Goal: Transaction & Acquisition: Purchase product/service

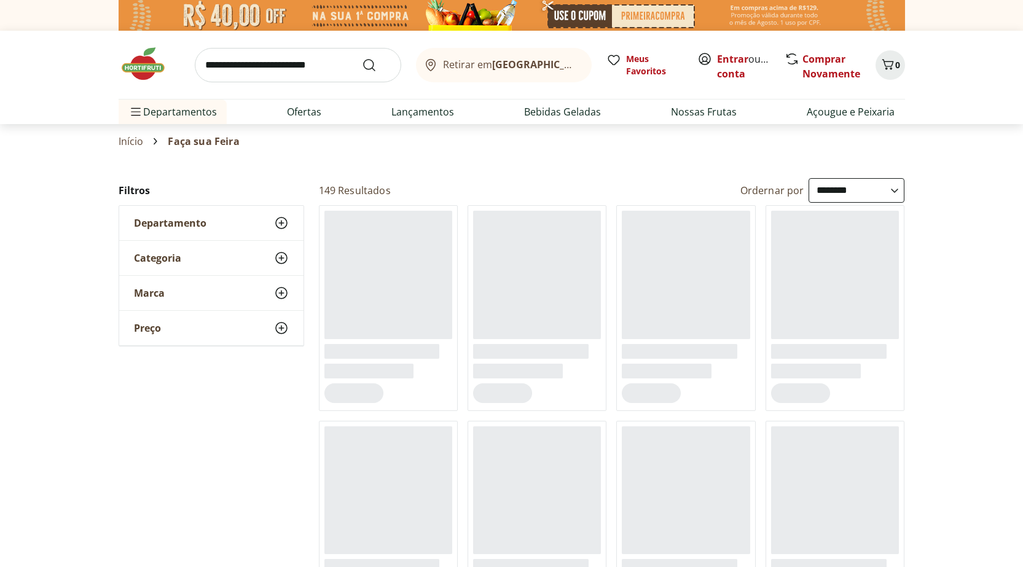
select select "**********"
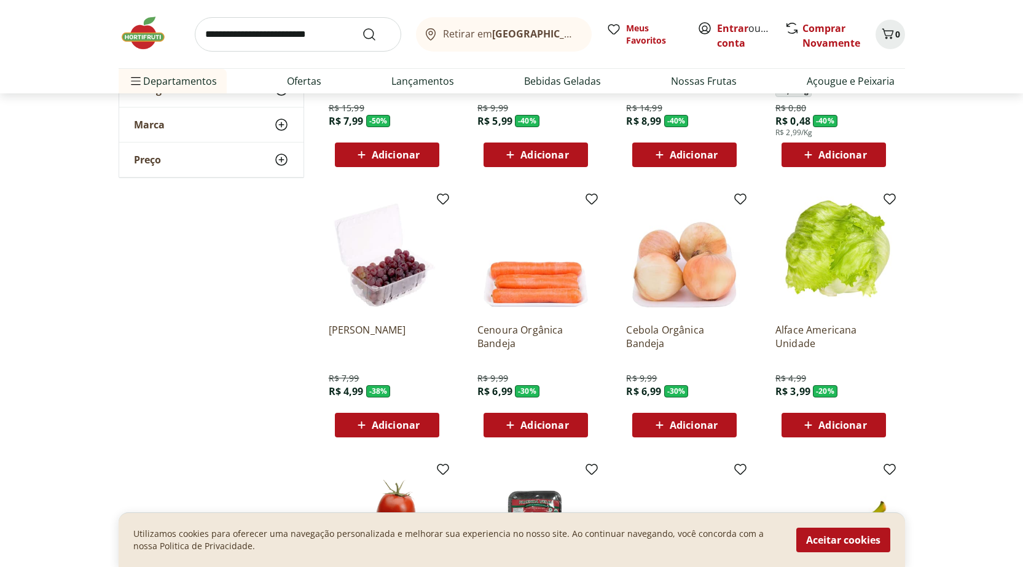
scroll to position [307, 0]
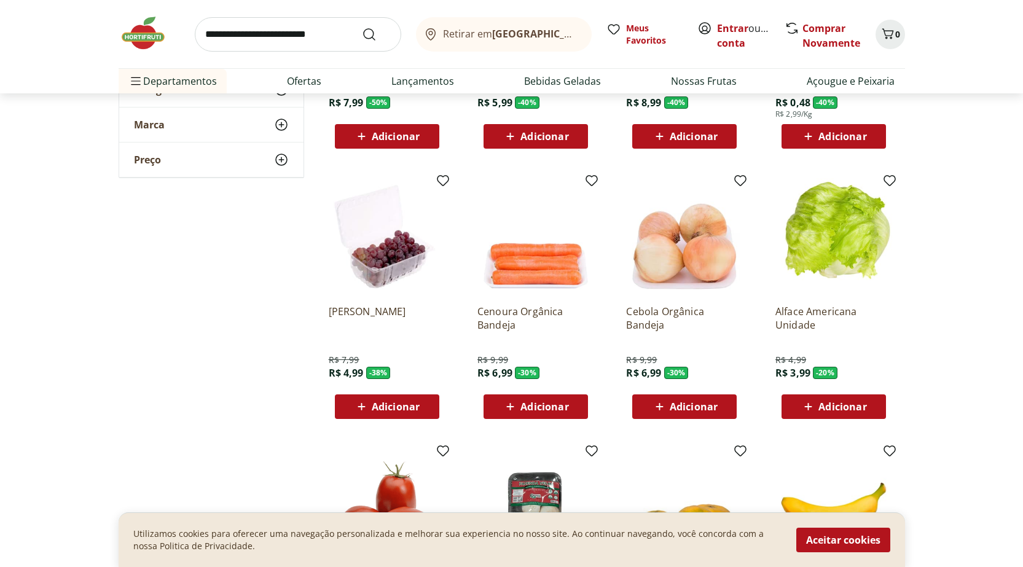
click at [420, 411] on div "Adicionar" at bounding box center [387, 407] width 85 height 22
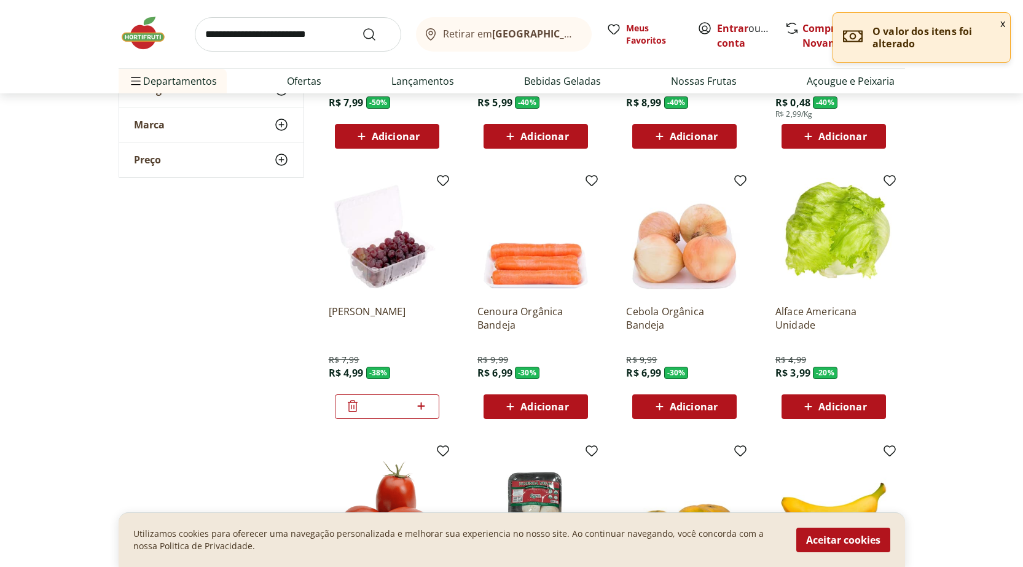
click at [1002, 18] on button "x" at bounding box center [1003, 23] width 15 height 21
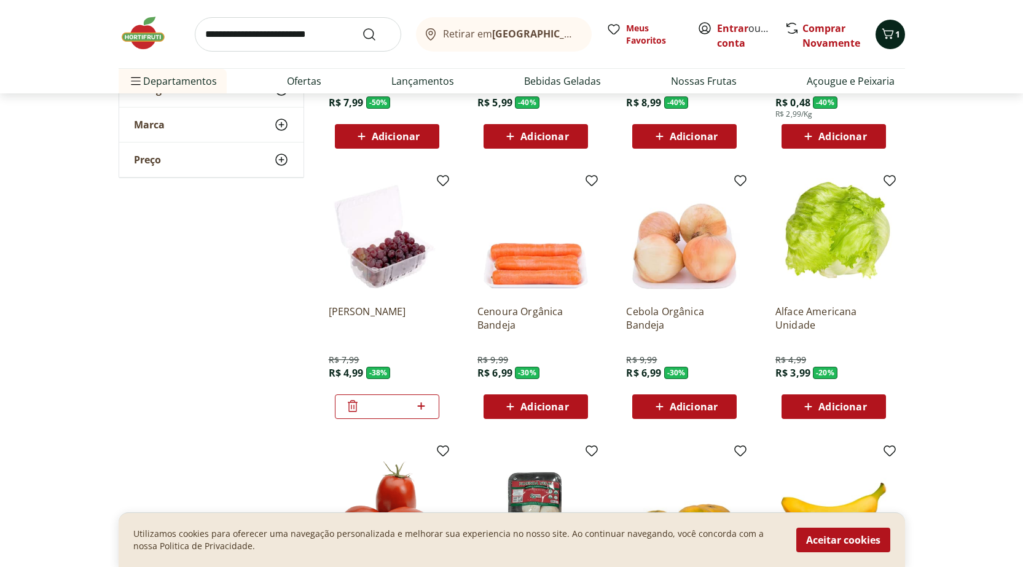
click at [895, 37] on span "1" at bounding box center [897, 34] width 5 height 12
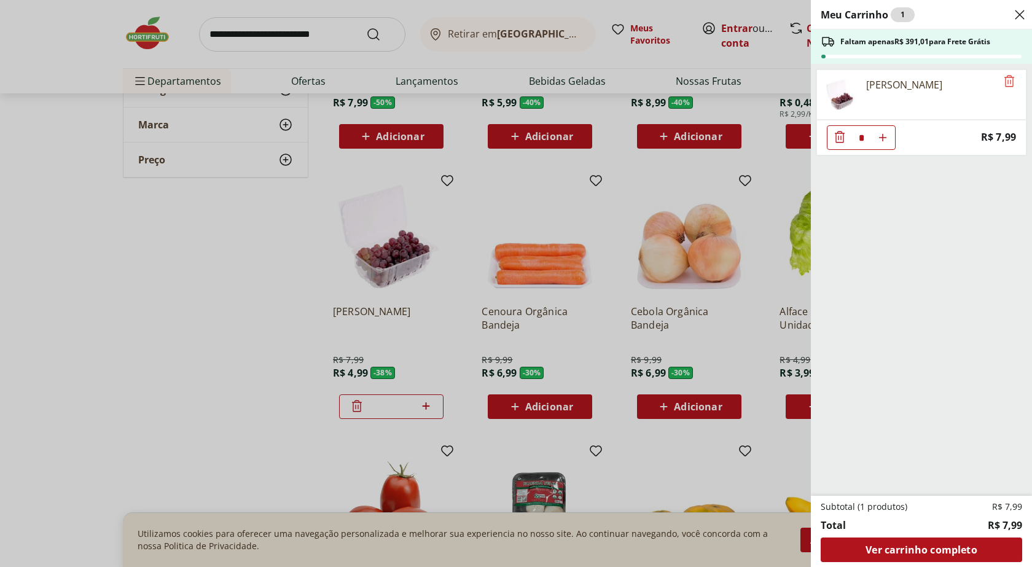
drag, startPoint x: 889, startPoint y: 136, endPoint x: 879, endPoint y: 143, distance: 11.1
click at [879, 143] on div "* Price: R$ 7,99" at bounding box center [922, 138] width 210 height 36
click at [881, 138] on icon "Aumentar Quantidade" at bounding box center [883, 138] width 10 height 10
type input "*"
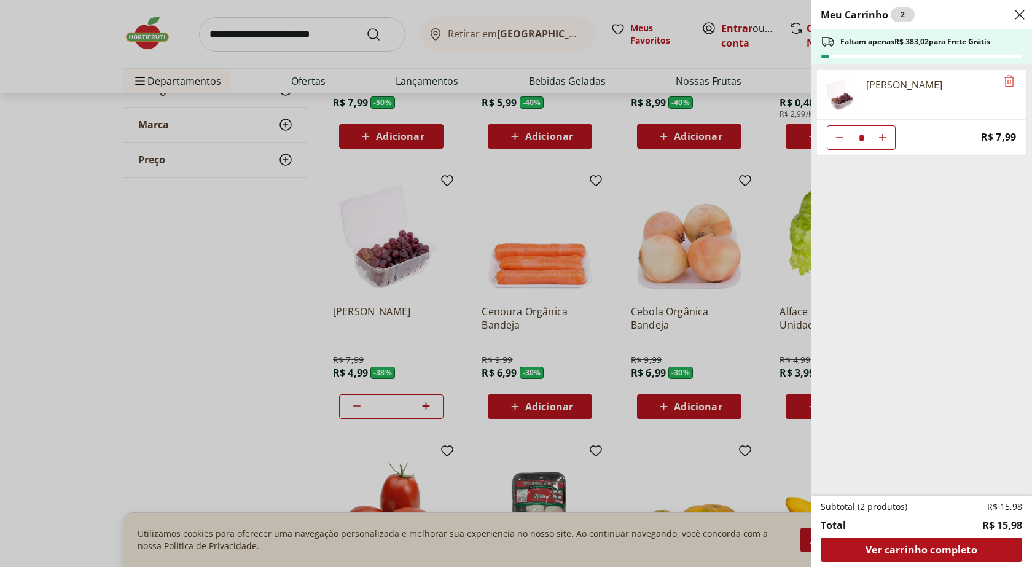
click at [1015, 15] on icon "Close" at bounding box center [1020, 14] width 15 height 15
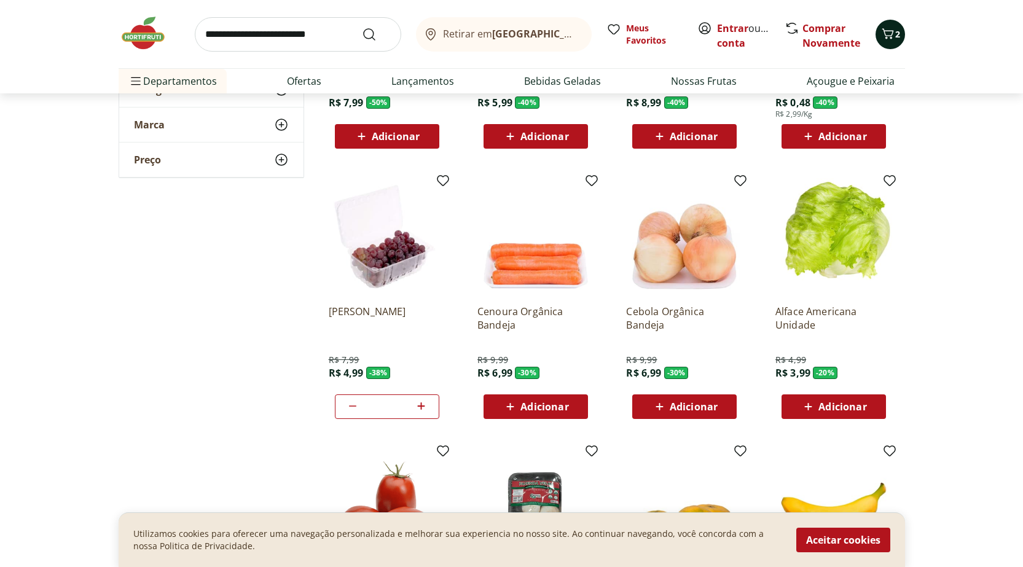
click at [894, 35] on icon "Carrinho" at bounding box center [888, 33] width 15 height 15
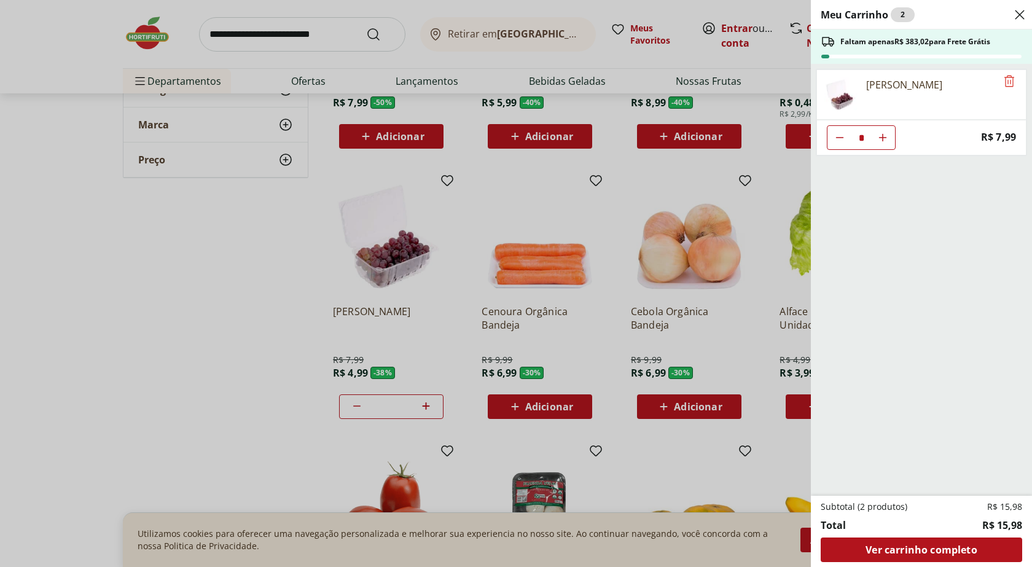
drag, startPoint x: 1027, startPoint y: 17, endPoint x: 949, endPoint y: 159, distance: 161.2
click at [950, 159] on div "Meu Carrinho 2 Faltam apenas R$ 383,02 para Frete Grátis Uva Rosada Embalada * …" at bounding box center [921, 283] width 221 height 567
click at [1005, 80] on icon "Remove" at bounding box center [1010, 81] width 10 height 12
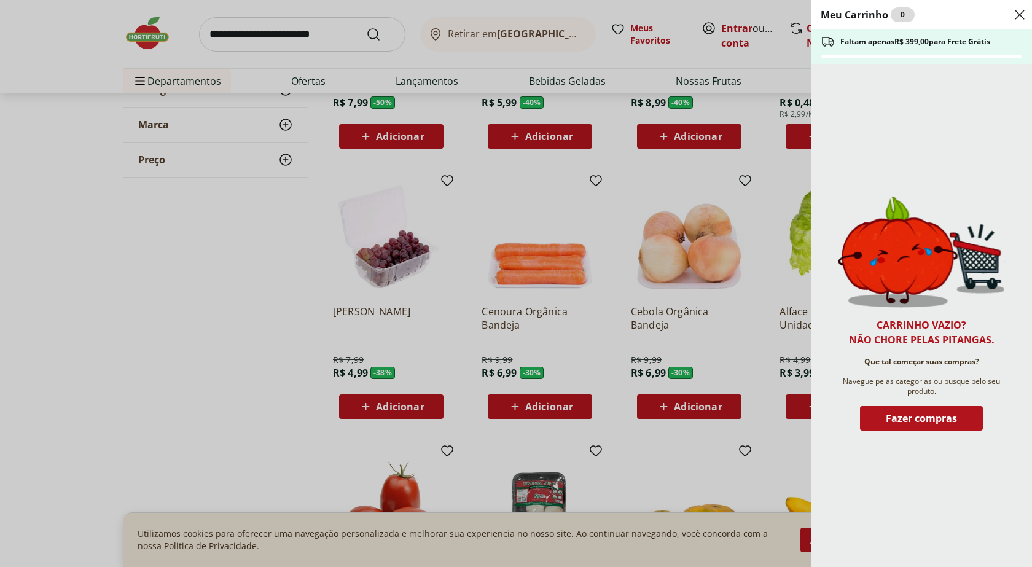
click at [1023, 10] on icon "Close" at bounding box center [1020, 14] width 15 height 15
